Goal: Contribute content: Add original content to the website for others to see

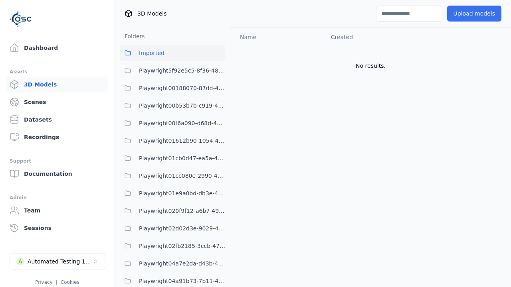
click at [474, 14] on button "Upload models" at bounding box center [474, 14] width 54 height 16
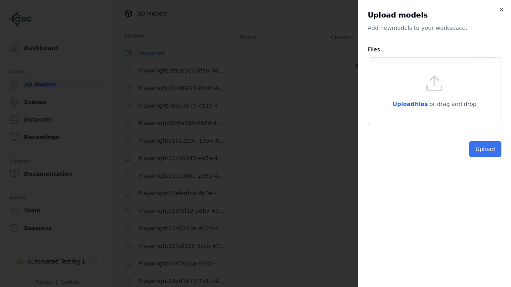
click at [485, 157] on button "Upload" at bounding box center [485, 149] width 32 height 16
